Goal: Check status: Check status

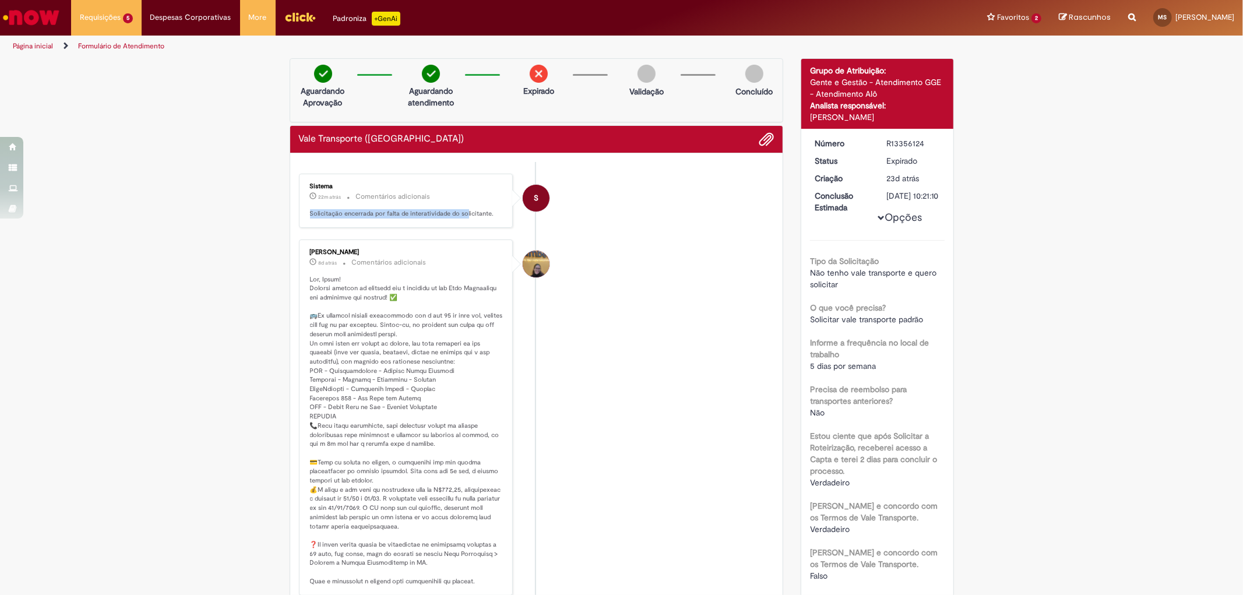
drag, startPoint x: 317, startPoint y: 212, endPoint x: 459, endPoint y: 220, distance: 141.9
click at [459, 220] on div "Sistema 22m atrás 22 minutos atrás Comentários adicionais Solicitação encerrada…" at bounding box center [407, 200] width 208 height 47
click at [292, 236] on div "Enviar S Sistema 22m atrás 22 minutos atrás Comentários adicionais Solicitação …" at bounding box center [536, 530] width 493 height 754
drag, startPoint x: 362, startPoint y: 326, endPoint x: 372, endPoint y: 325, distance: 10.1
click at [372, 325] on p "Histórico de tíquete" at bounding box center [407, 430] width 194 height 311
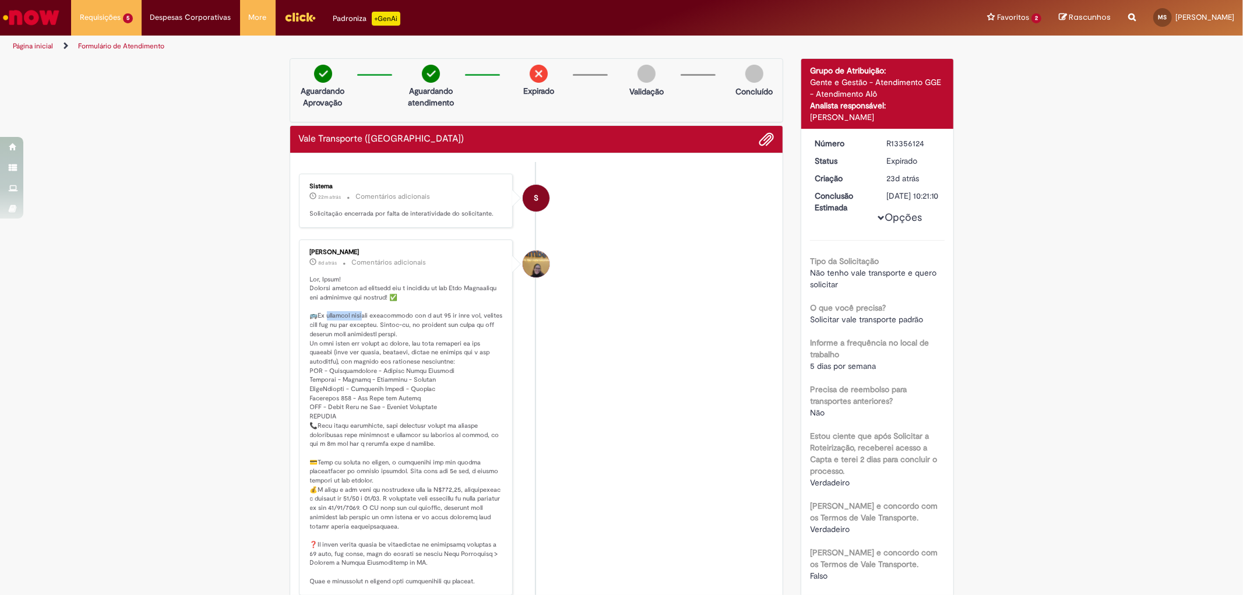
drag, startPoint x: 324, startPoint y: 317, endPoint x: 359, endPoint y: 317, distance: 35.6
click at [359, 317] on p "Histórico de tíquete" at bounding box center [407, 430] width 194 height 311
drag, startPoint x: 325, startPoint y: 321, endPoint x: 407, endPoint y: 329, distance: 82.0
click at [391, 330] on p "Histórico de tíquete" at bounding box center [407, 430] width 194 height 311
drag, startPoint x: 405, startPoint y: 133, endPoint x: 423, endPoint y: 135, distance: 18.2
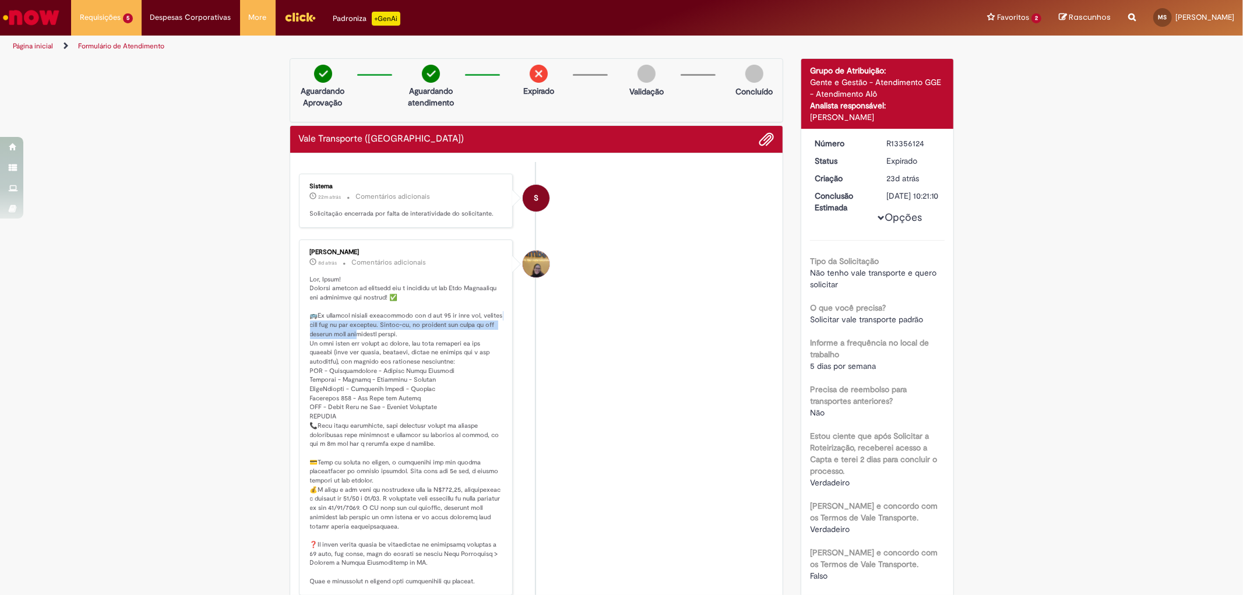
click at [407, 133] on div "Vale Transporte ([GEOGRAPHIC_DATA])" at bounding box center [537, 139] width 476 height 15
click at [422, 82] on img at bounding box center [431, 74] width 18 height 18
drag, startPoint x: 420, startPoint y: 83, endPoint x: 449, endPoint y: 86, distance: 29.9
click at [431, 85] on div "Aguardando atendimento" at bounding box center [431, 84] width 57 height 38
click at [560, 96] on div "Expirado" at bounding box center [539, 84] width 57 height 38
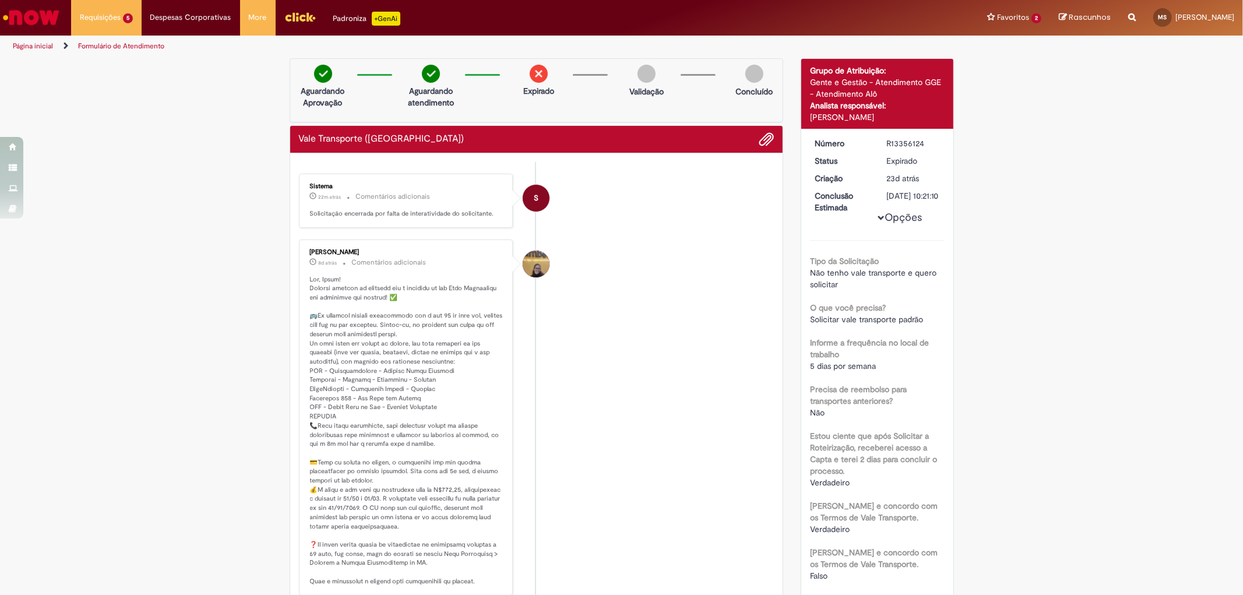
click at [0, 0] on button "Opções" at bounding box center [0, 0] width 0 height 0
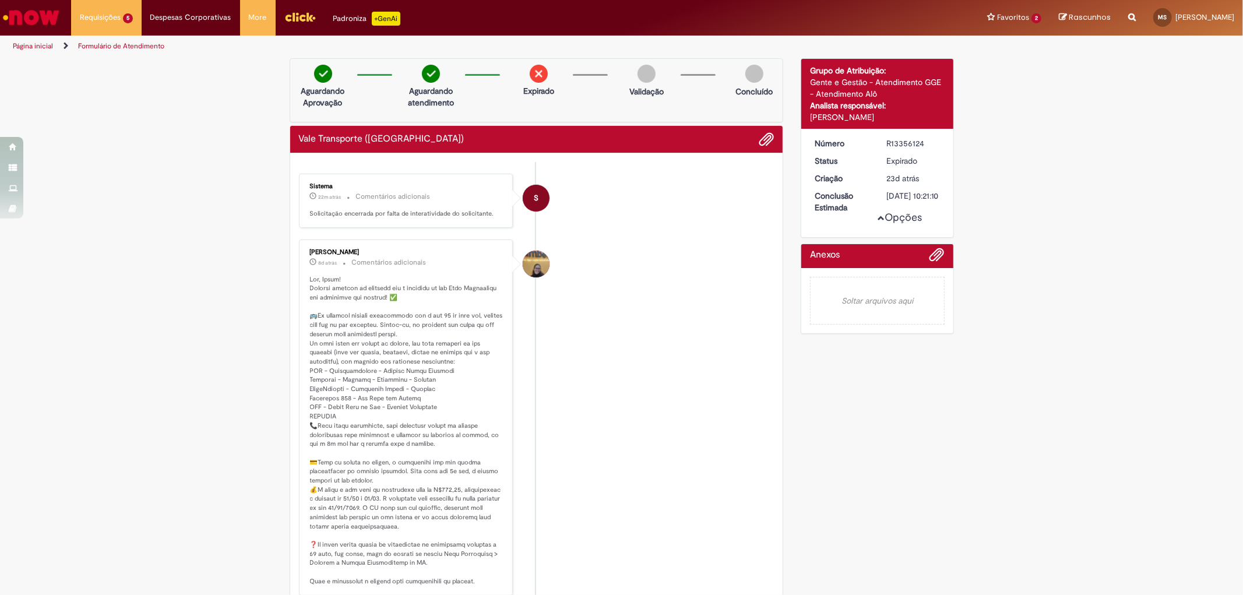
click at [0, 0] on button "Opções" at bounding box center [0, 0] width 0 height 0
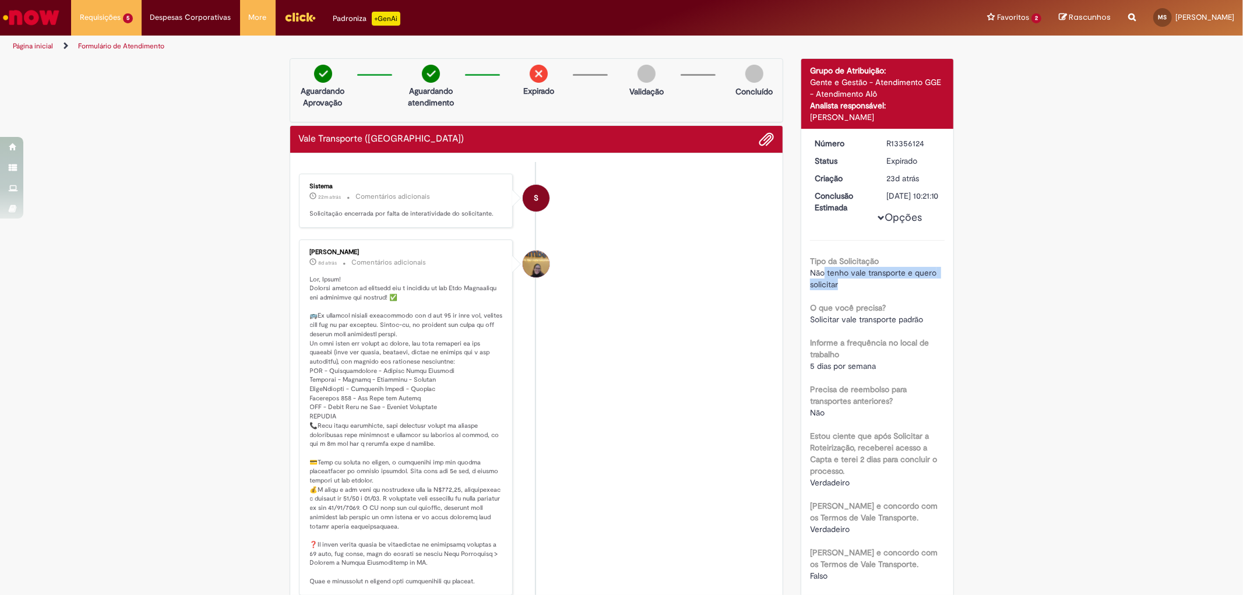
drag, startPoint x: 819, startPoint y: 300, endPoint x: 862, endPoint y: 302, distance: 42.6
click at [862, 290] on div "Não tenho vale transporte e quero solicitar" at bounding box center [877, 278] width 135 height 23
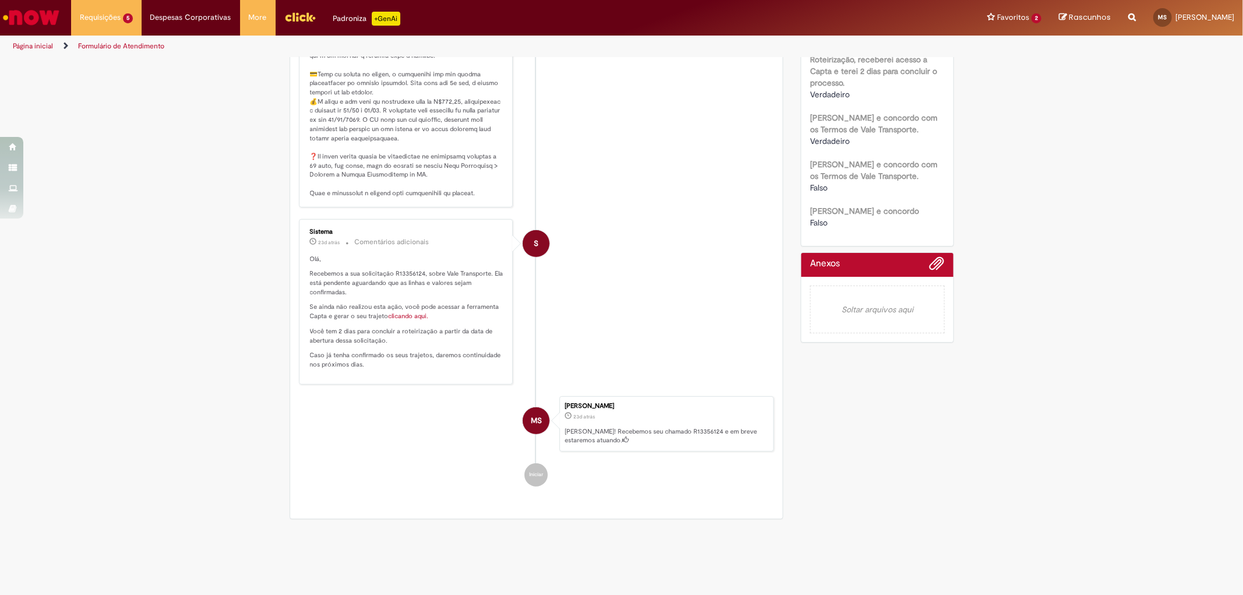
scroll to position [129, 0]
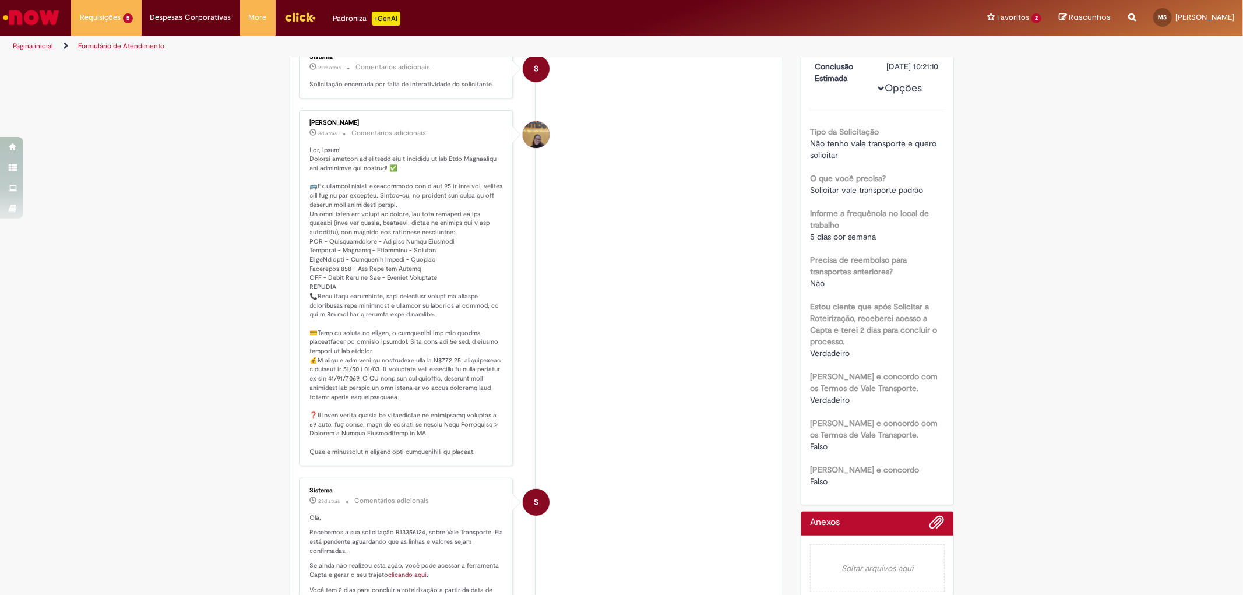
click at [593, 267] on li "[PERSON_NAME] 8d atrás 8 dias atrás Comentários adicionais" at bounding box center [537, 288] width 476 height 356
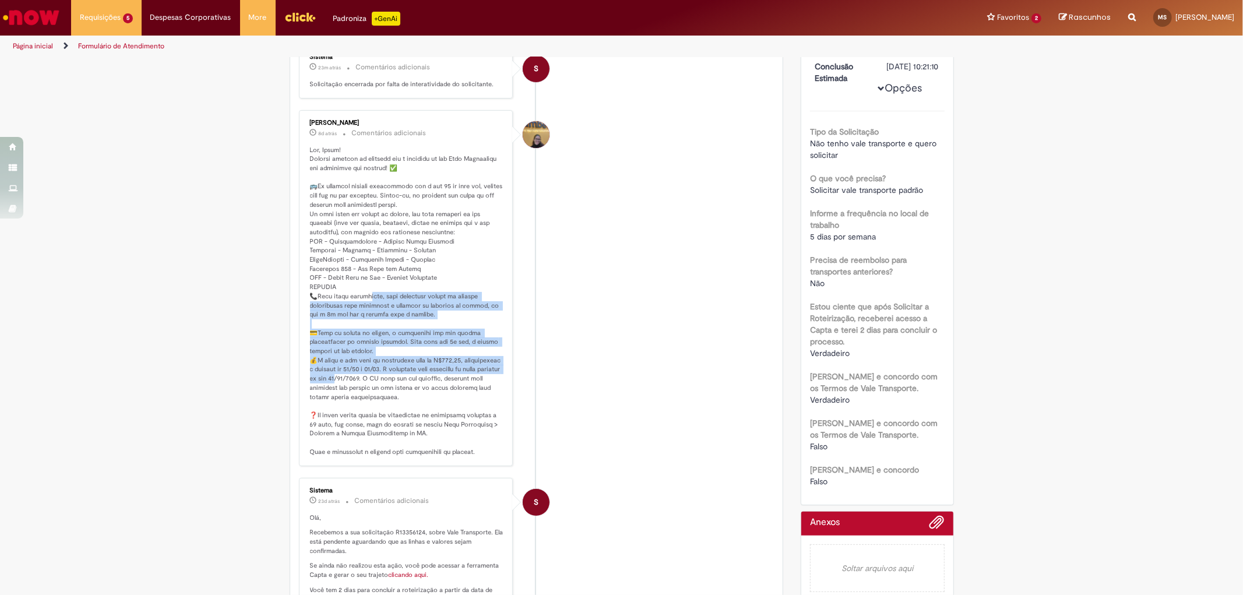
drag, startPoint x: 362, startPoint y: 304, endPoint x: 357, endPoint y: 376, distance: 72.5
click at [357, 380] on p "Histórico de tíquete" at bounding box center [407, 301] width 194 height 311
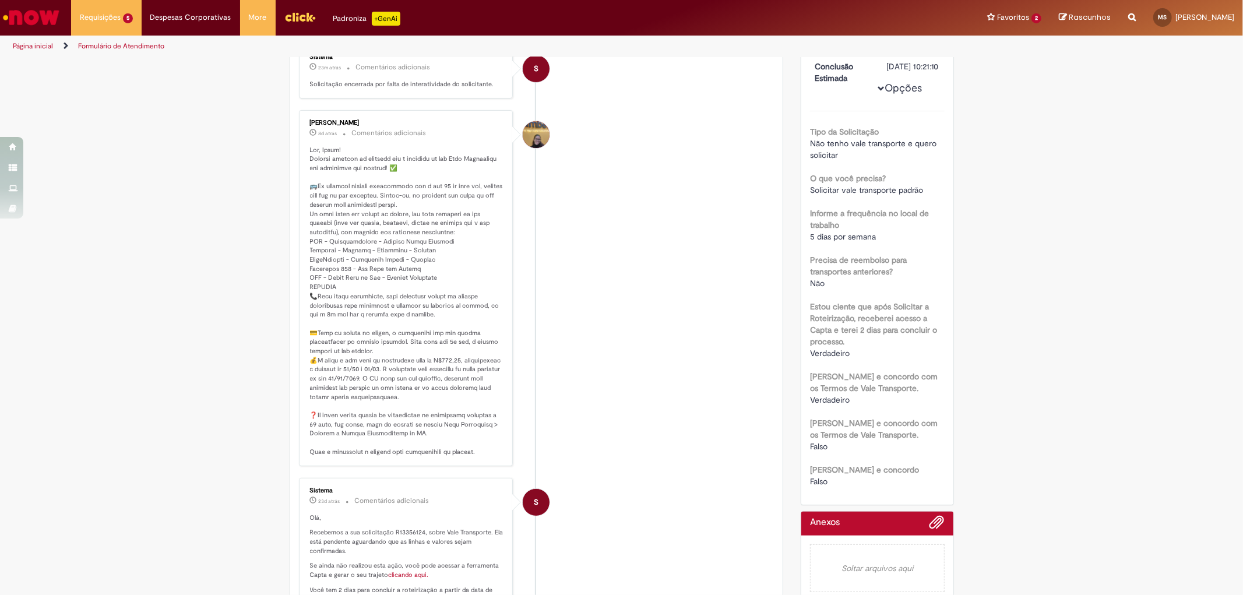
click at [373, 274] on p "Histórico de tíquete" at bounding box center [407, 301] width 194 height 311
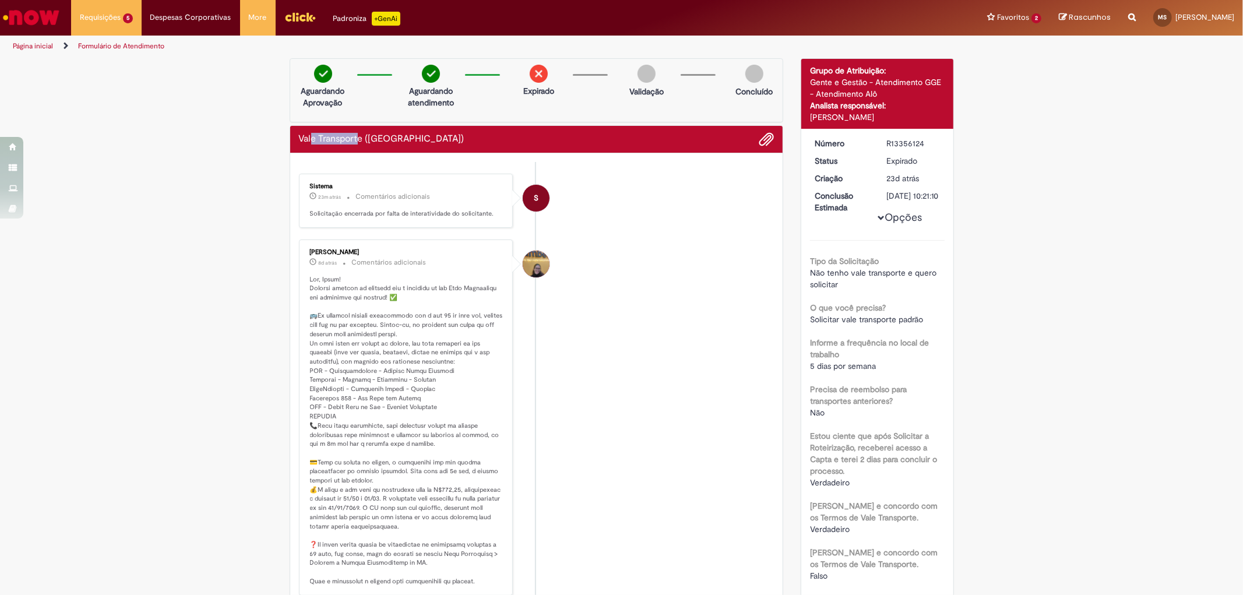
drag, startPoint x: 308, startPoint y: 142, endPoint x: 354, endPoint y: 152, distance: 47.2
click at [354, 142] on h2 "Vale Transporte ([GEOGRAPHIC_DATA])" at bounding box center [382, 139] width 166 height 10
drag, startPoint x: 314, startPoint y: 210, endPoint x: 493, endPoint y: 210, distance: 179.5
click at [493, 210] on p "Solicitação encerrada por falta de interatividade do solicitante." at bounding box center [407, 213] width 194 height 9
click at [573, 188] on li "S Sistema 23m atrás 23 minutos atrás Comentários adicionais Solicitação encerra…" at bounding box center [537, 201] width 476 height 54
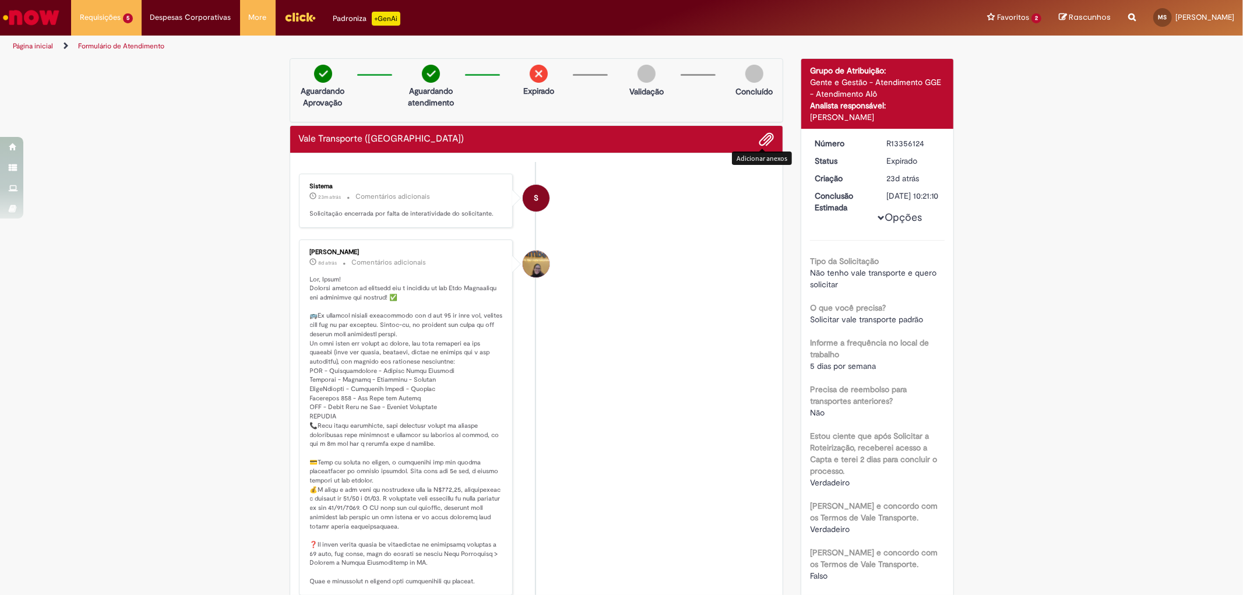
click at [765, 141] on span "Adicionar anexos" at bounding box center [767, 140] width 14 height 14
click at [306, 201] on div "Verificar Código de Barras Aguardando Aprovação Aguardando atendimento Expirado…" at bounding box center [537, 485] width 512 height 855
drag, startPoint x: 352, startPoint y: 209, endPoint x: 424, endPoint y: 211, distance: 72.9
click at [424, 212] on div "Sistema 27m atrás 27 minutos atrás Comentários adicionais Solicitação encerrada…" at bounding box center [407, 200] width 208 height 47
click at [420, 206] on div "Sistema 27m atrás 27 minutos atrás Comentários adicionais Solicitação encerrada…" at bounding box center [407, 200] width 208 height 47
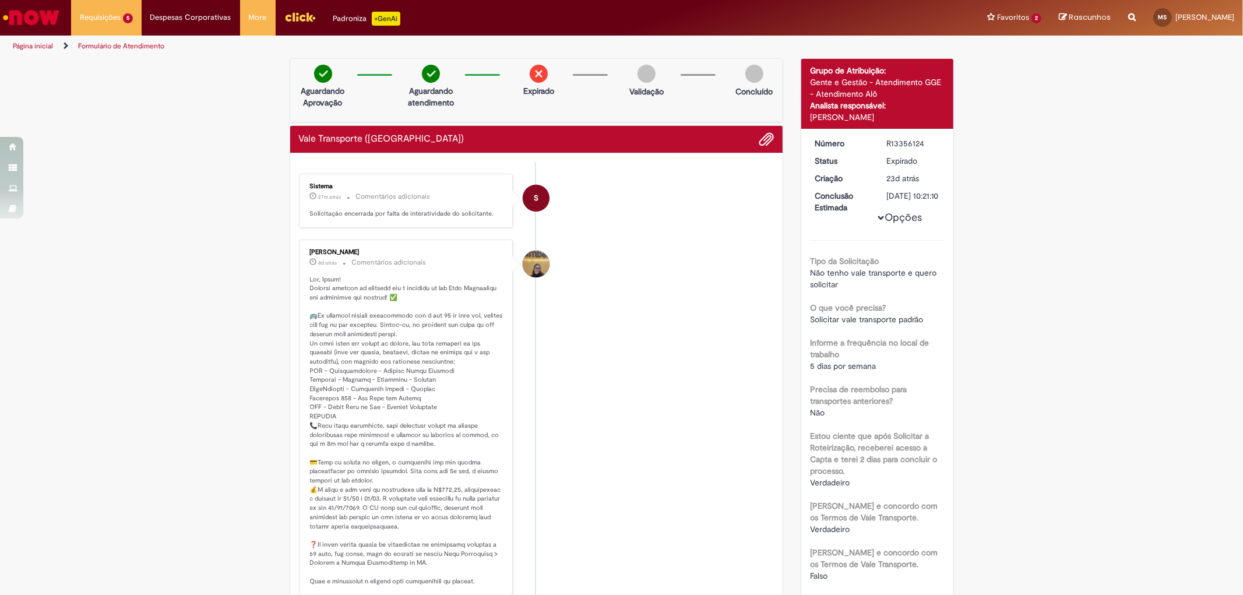
drag, startPoint x: 391, startPoint y: 136, endPoint x: 453, endPoint y: 139, distance: 62.4
click at [410, 136] on div "Vale Transporte ([GEOGRAPHIC_DATA])" at bounding box center [537, 139] width 476 height 15
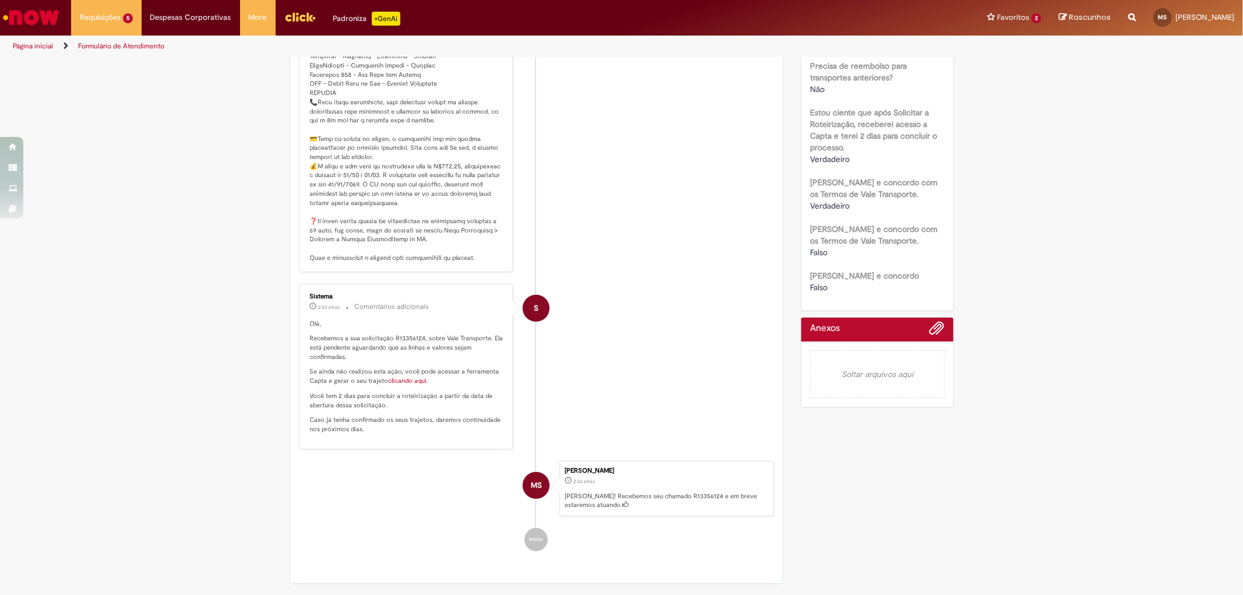
click at [644, 470] on div "[PERSON_NAME]" at bounding box center [666, 471] width 203 height 7
click at [493, 327] on p "Olá," at bounding box center [407, 323] width 194 height 9
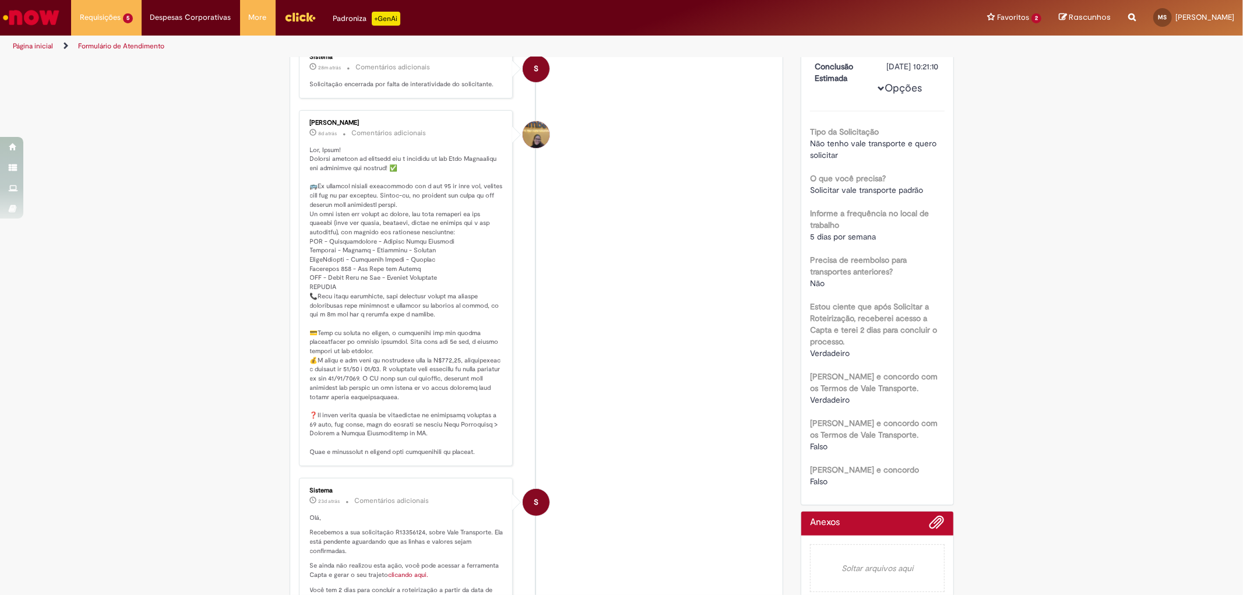
scroll to position [0, 0]
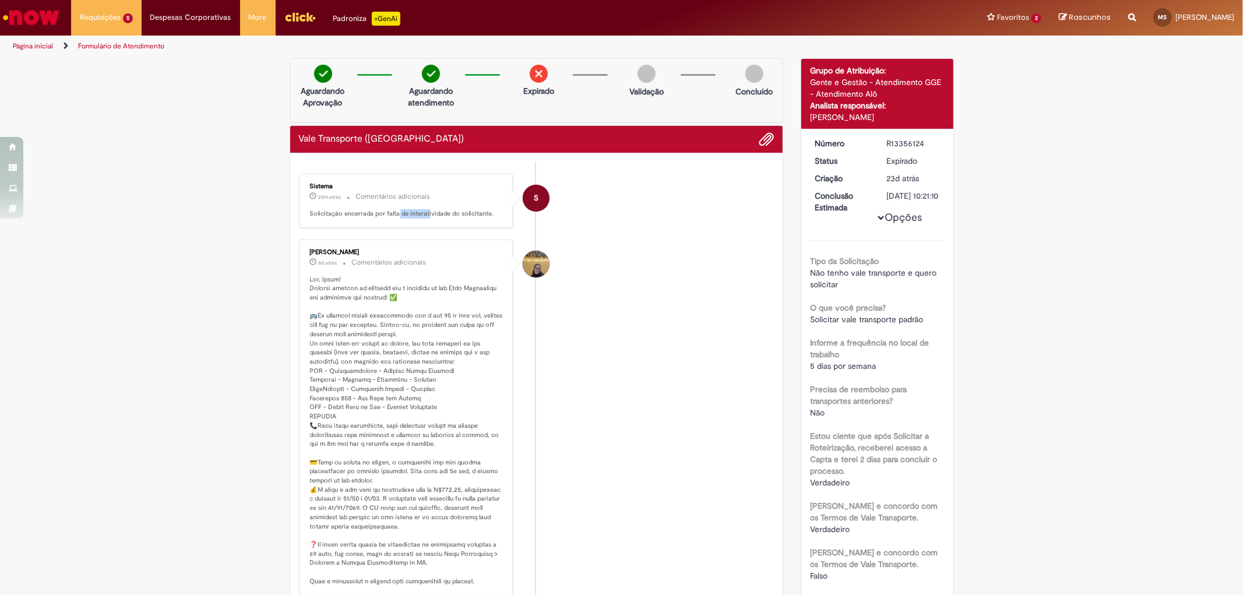
drag, startPoint x: 392, startPoint y: 219, endPoint x: 421, endPoint y: 222, distance: 29.9
click at [421, 222] on div "Sistema 28m atrás 28 minutos atrás Comentários adicionais Solicitação encerrada…" at bounding box center [407, 200] width 208 height 47
click at [445, 370] on p "Histórico de tíquete" at bounding box center [407, 430] width 194 height 311
drag, startPoint x: 405, startPoint y: 321, endPoint x: 441, endPoint y: 346, distance: 43.8
click at [441, 346] on p "Histórico de tíquete" at bounding box center [407, 430] width 194 height 311
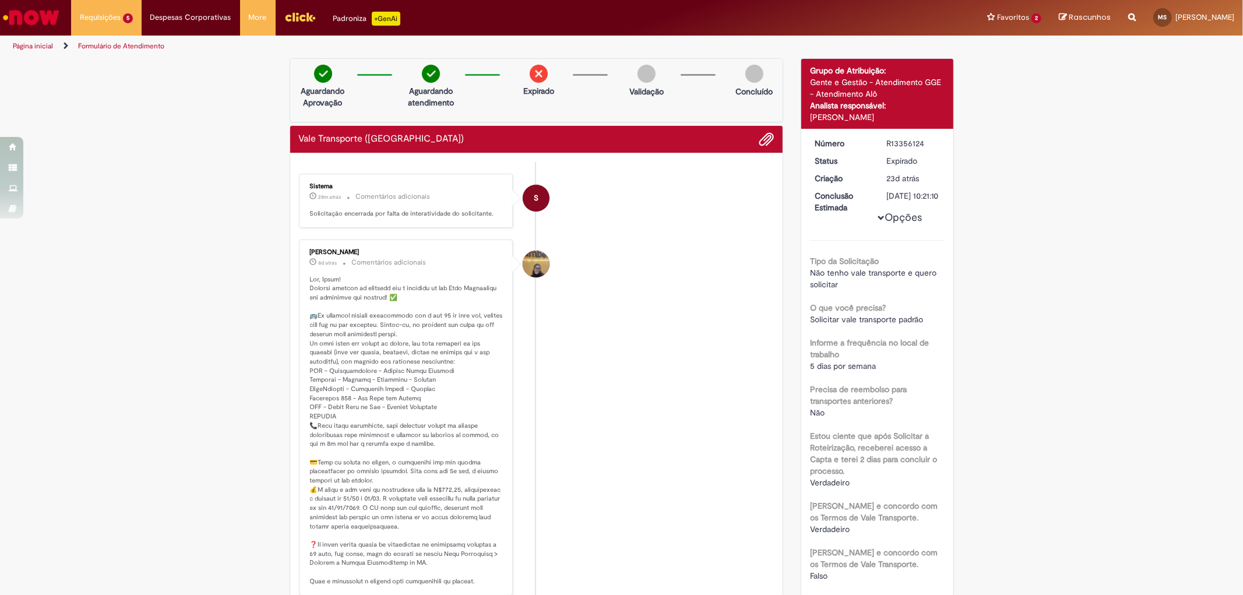
click at [408, 351] on p "Histórico de tíquete" at bounding box center [407, 430] width 194 height 311
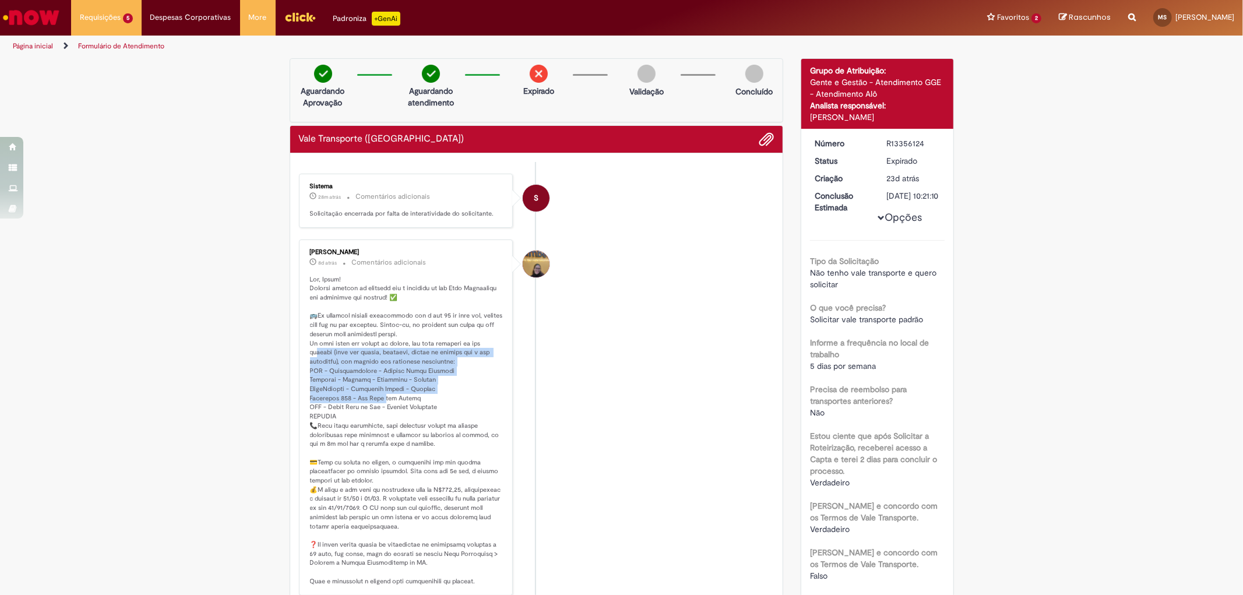
drag, startPoint x: 312, startPoint y: 353, endPoint x: 379, endPoint y: 395, distance: 78.6
click at [379, 395] on p "Histórico de tíquete" at bounding box center [407, 430] width 194 height 311
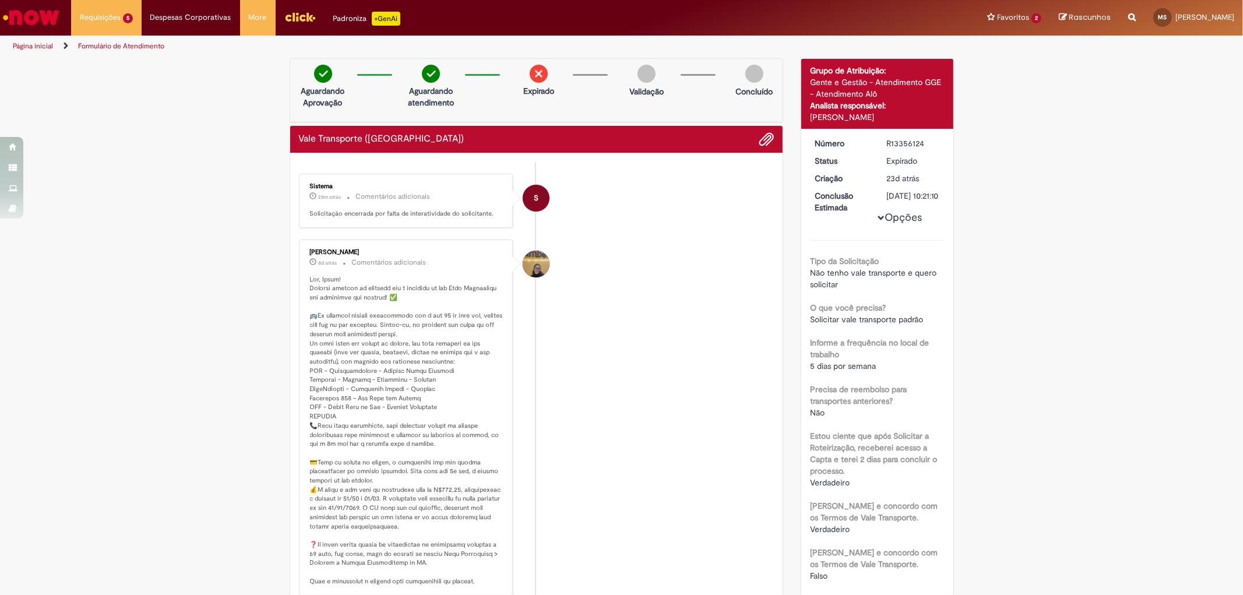
click at [375, 421] on p "Histórico de tíquete" at bounding box center [407, 430] width 194 height 311
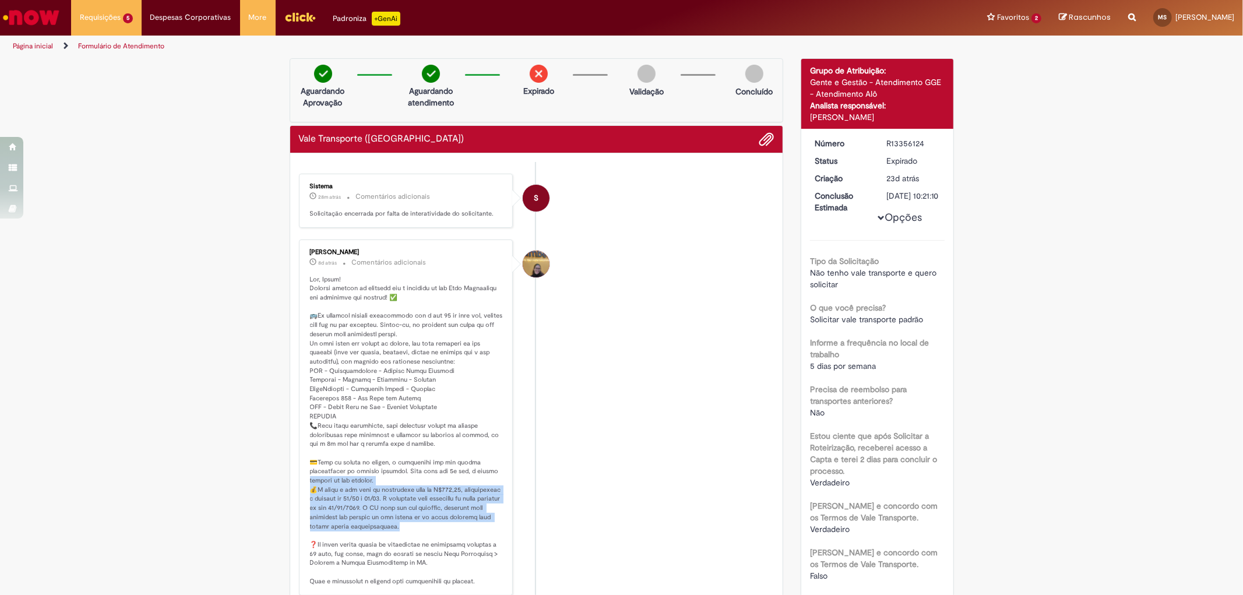
drag, startPoint x: 301, startPoint y: 482, endPoint x: 493, endPoint y: 530, distance: 197.9
click at [493, 530] on div "[PERSON_NAME] 8d atrás 8 dias atrás Comentários adicionais" at bounding box center [407, 417] width 208 height 349
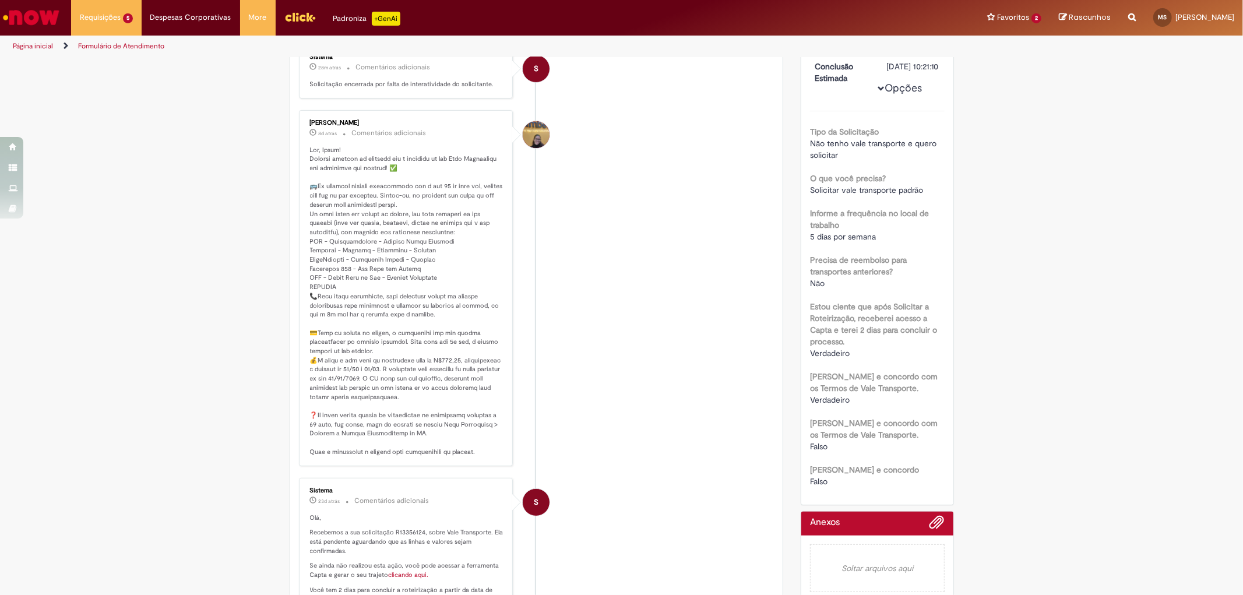
click at [303, 418] on div "[PERSON_NAME] 8d atrás 8 dias atrás Comentários adicionais" at bounding box center [407, 288] width 208 height 349
drag, startPoint x: 310, startPoint y: 418, endPoint x: 458, endPoint y: 436, distance: 149.7
click at [458, 436] on p "Histórico de tíquete" at bounding box center [407, 301] width 194 height 311
click at [434, 402] on p "Histórico de tíquete" at bounding box center [407, 301] width 194 height 311
drag, startPoint x: 307, startPoint y: 324, endPoint x: 451, endPoint y: 351, distance: 147.0
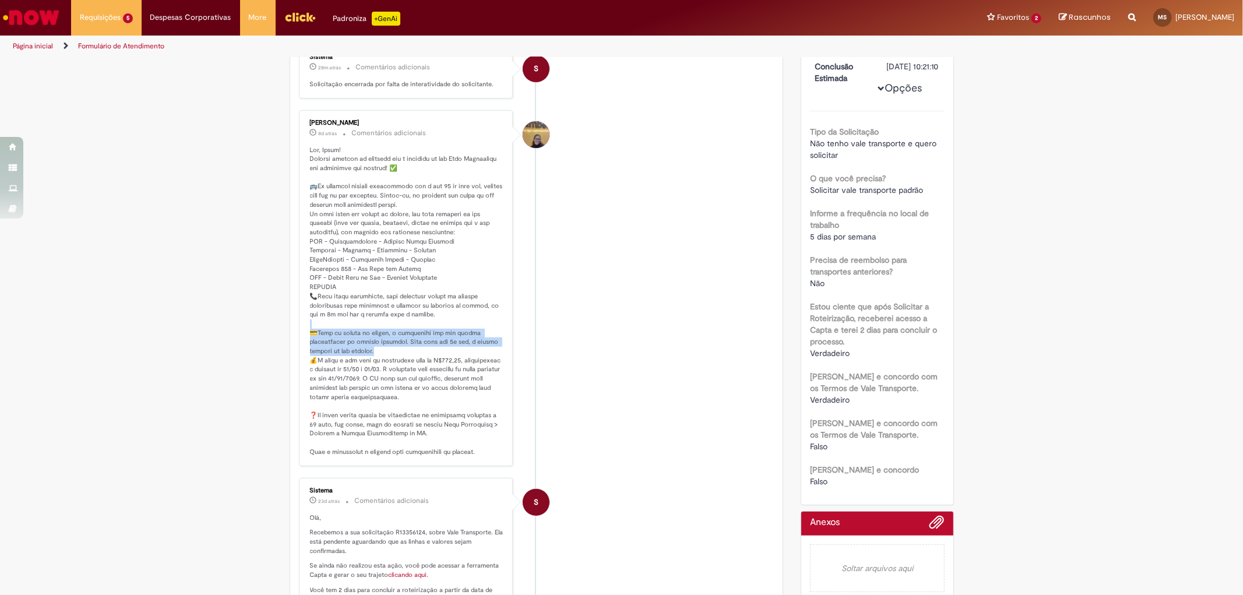
click at [451, 351] on p "Histórico de tíquete" at bounding box center [407, 301] width 194 height 311
click at [427, 360] on p "Histórico de tíquete" at bounding box center [407, 301] width 194 height 311
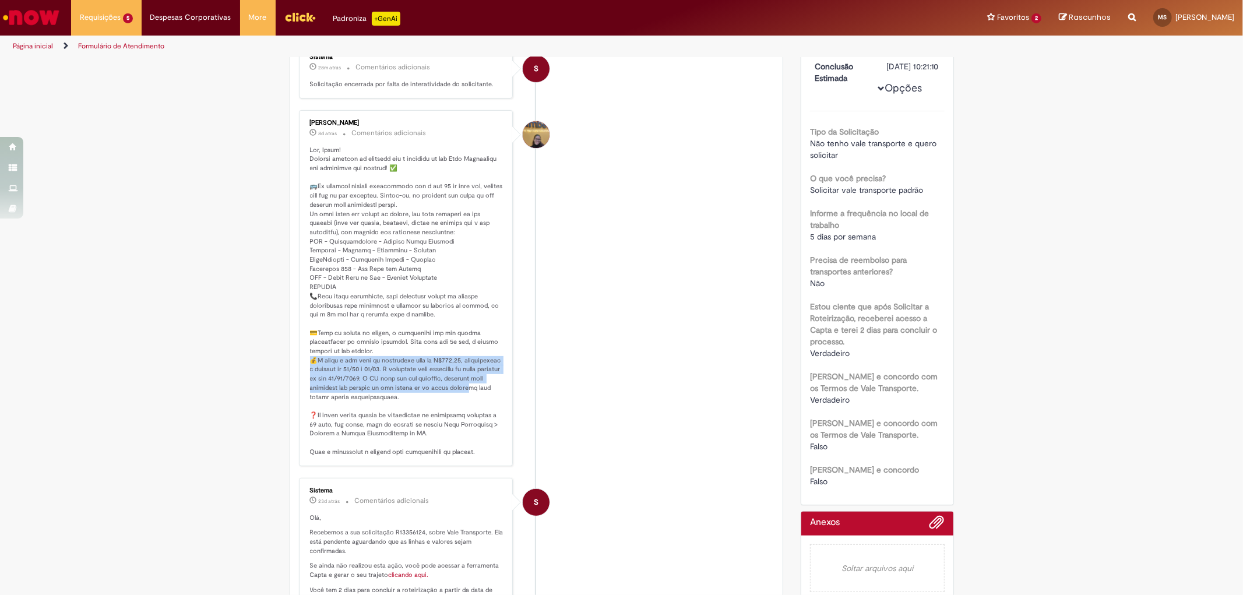
drag, startPoint x: 307, startPoint y: 356, endPoint x: 496, endPoint y: 405, distance: 194.7
click at [488, 395] on p "Histórico de tíquete" at bounding box center [407, 301] width 194 height 311
click at [256, 336] on div "Verificar Código de Barras Aguardando Aprovação Aguardando atendimento Expirado…" at bounding box center [621, 356] width 1243 height 855
